Goal: Check status: Check status

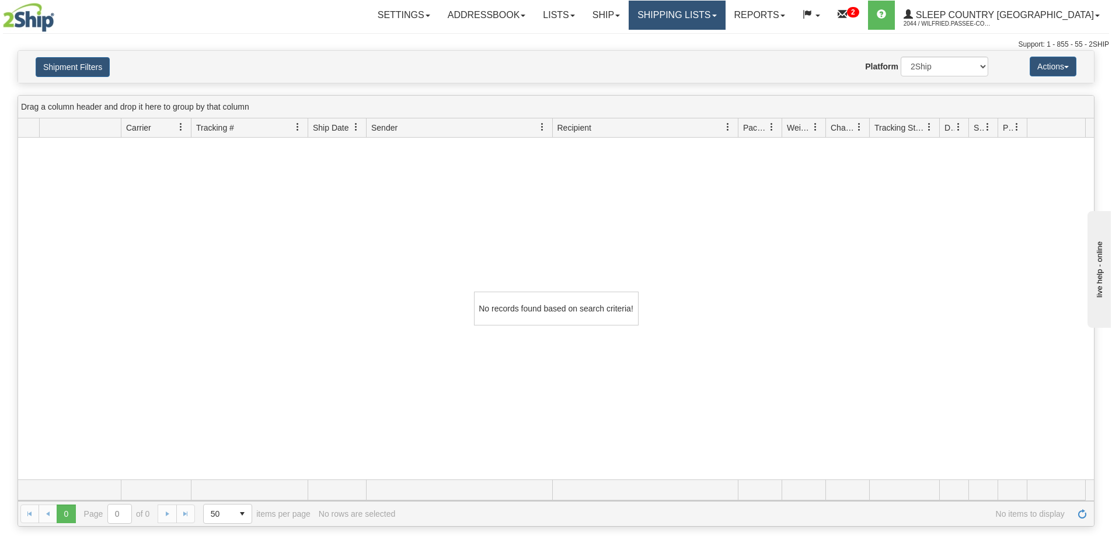
click at [725, 18] on link "Shipping lists" at bounding box center [677, 15] width 96 height 29
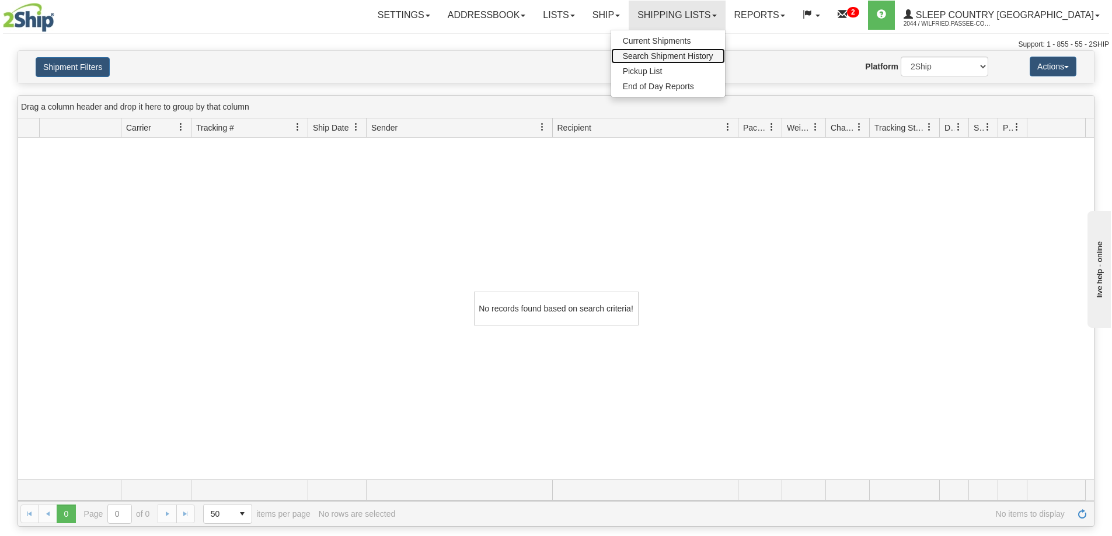
drag, startPoint x: 740, startPoint y: 57, endPoint x: 732, endPoint y: 76, distance: 20.7
click at [713, 57] on span "Search Shipment History" at bounding box center [668, 55] width 90 height 9
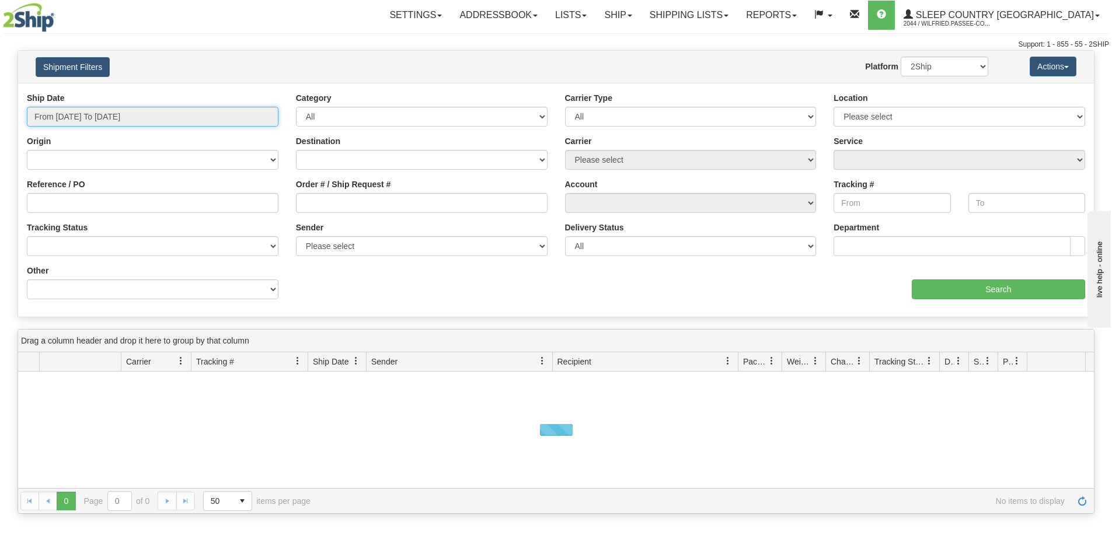
click at [116, 116] on input "From [DATE] To [DATE]" at bounding box center [153, 117] width 252 height 20
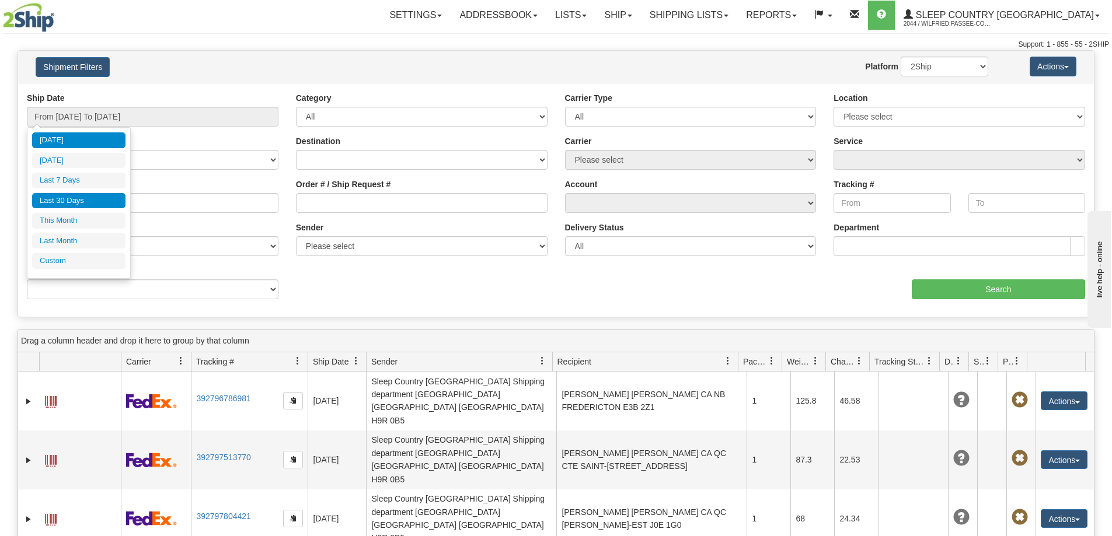
click at [106, 201] on li "Last 30 Days" at bounding box center [78, 201] width 93 height 16
type input "From [DATE] To [DATE]"
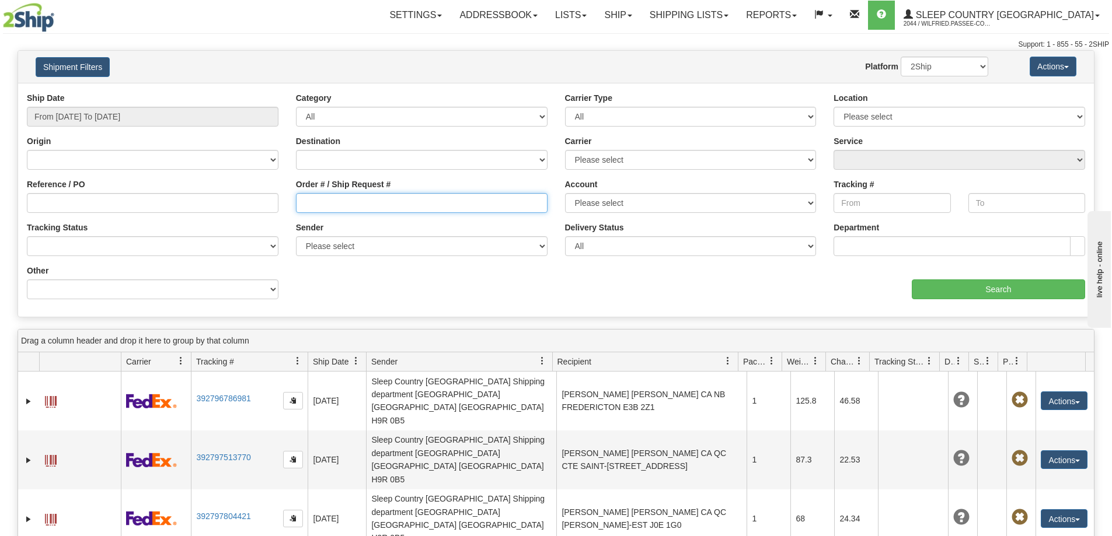
click at [362, 194] on input "Order # / Ship Request #" at bounding box center [422, 203] width 252 height 20
paste input "9002I034897"
type input "9002I034897"
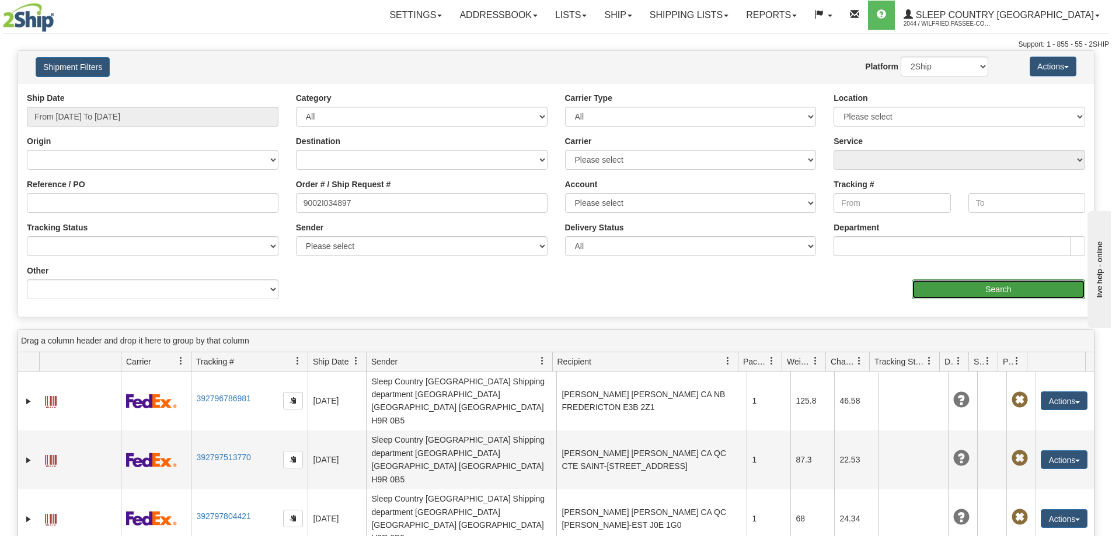
click at [1018, 292] on input "Search" at bounding box center [998, 290] width 173 height 20
